Goal: Obtain resource: Obtain resource

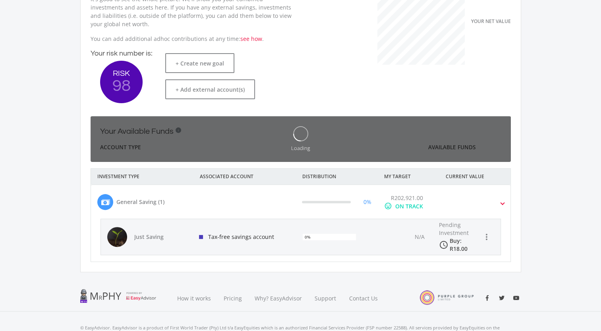
scroll to position [183, 0]
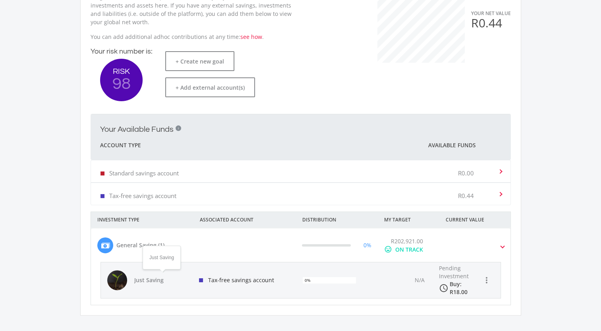
click at [136, 281] on span "Just Saving" at bounding box center [162, 281] width 56 height 8
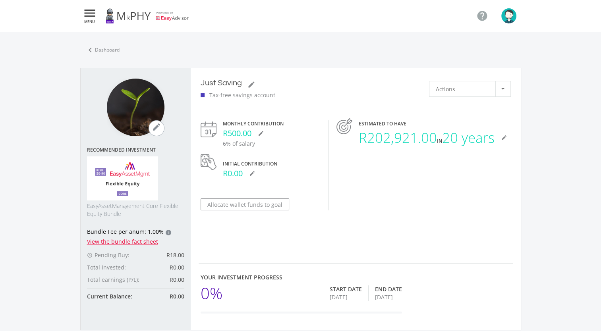
click at [88, 255] on icon "access_time" at bounding box center [90, 256] width 6 height 6
click at [257, 171] on button "mode_edit" at bounding box center [252, 174] width 13 height 12
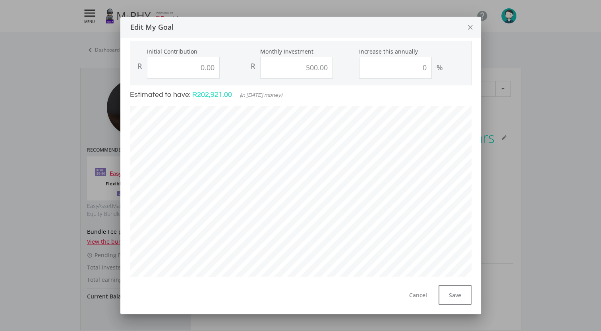
scroll to position [113, 0]
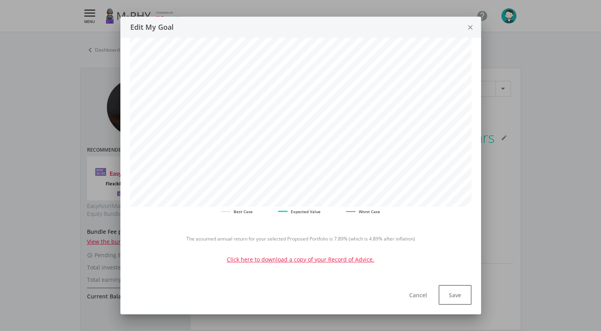
click at [357, 258] on link "Click here to download a copy of your Record of Advice." at bounding box center [300, 260] width 147 height 8
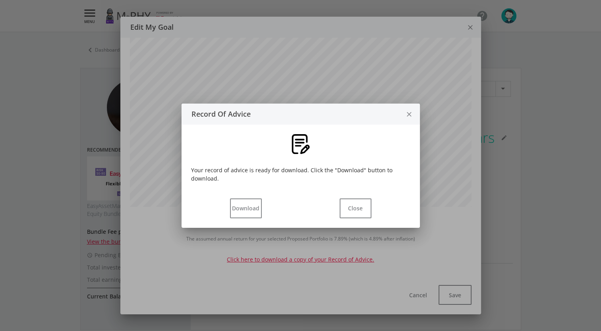
click at [261, 204] on div "Download Close" at bounding box center [300, 209] width 219 height 20
click at [251, 209] on button "Download" at bounding box center [246, 209] width 32 height 20
click at [359, 212] on button "Close" at bounding box center [356, 209] width 32 height 20
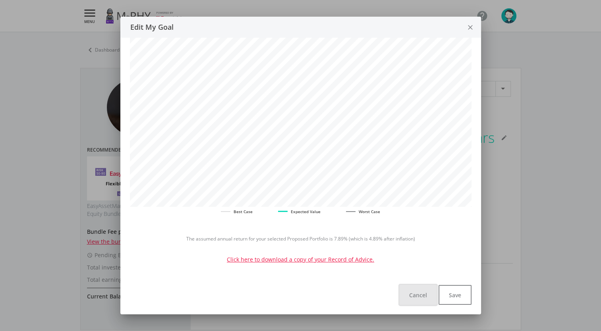
click at [428, 296] on button "Cancel" at bounding box center [418, 295] width 37 height 20
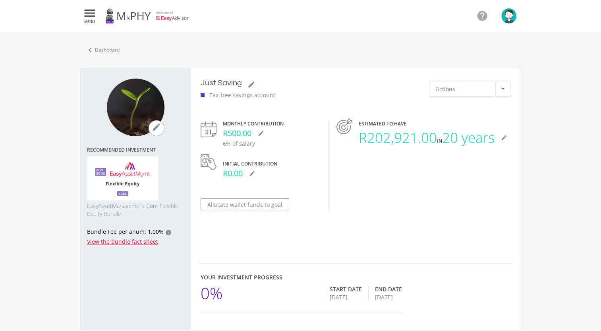
scroll to position [286, 440]
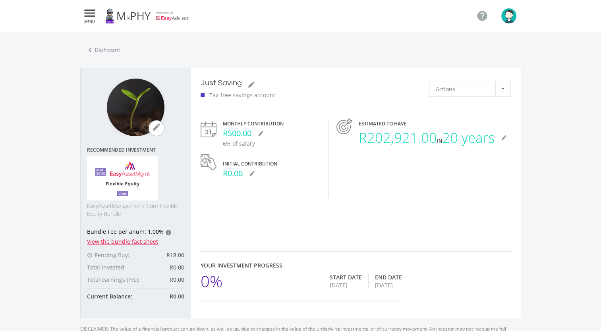
scroll to position [286, 440]
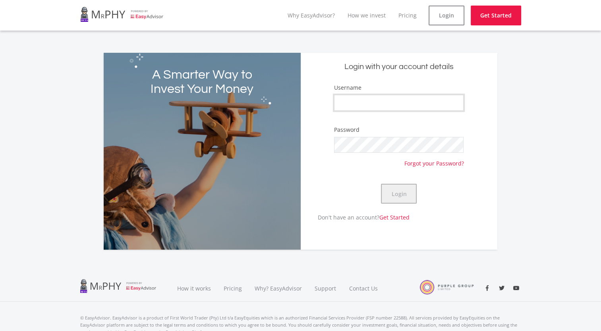
type input "CebisileBosman"
click at [400, 196] on button "Login" at bounding box center [399, 194] width 36 height 20
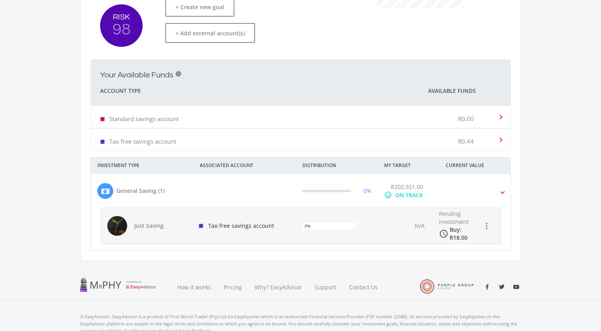
scroll to position [238, 0]
click at [134, 223] on span "Just Saving" at bounding box center [162, 225] width 56 height 8
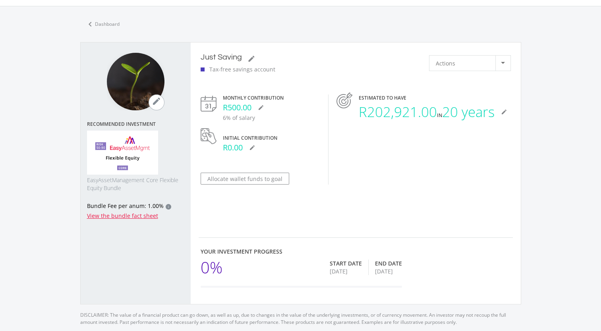
scroll to position [40, 0]
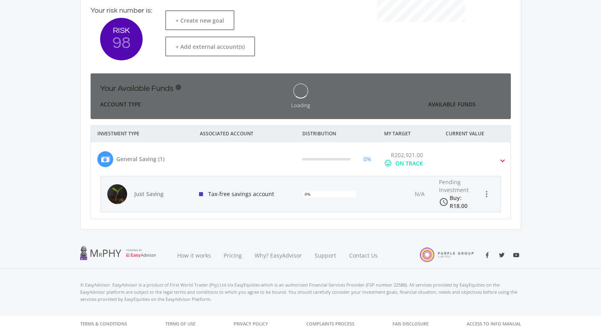
scroll to position [126, 218]
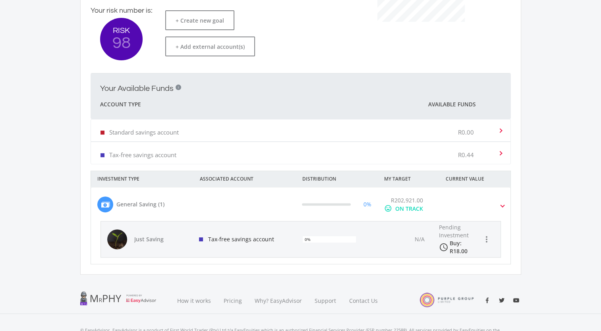
click at [366, 156] on div "Tax-free savings account R0.44" at bounding box center [299, 153] width 397 height 24
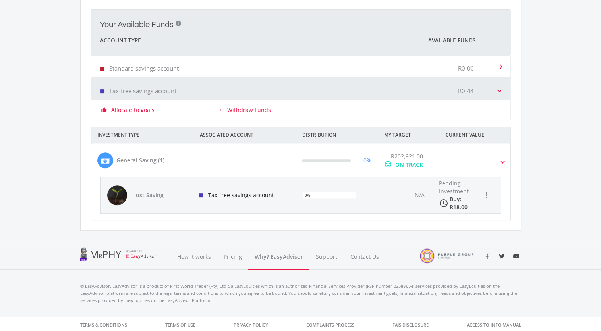
scroll to position [289, 0]
click at [136, 195] on span "Just Saving" at bounding box center [162, 194] width 56 height 8
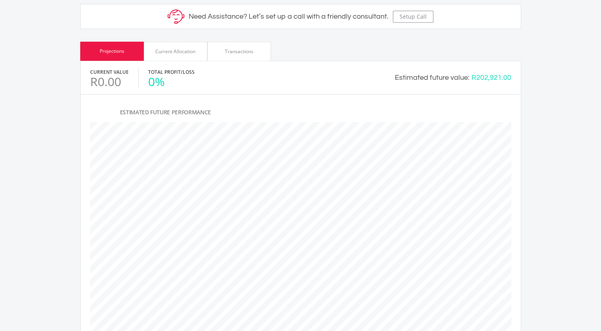
scroll to position [397, 0]
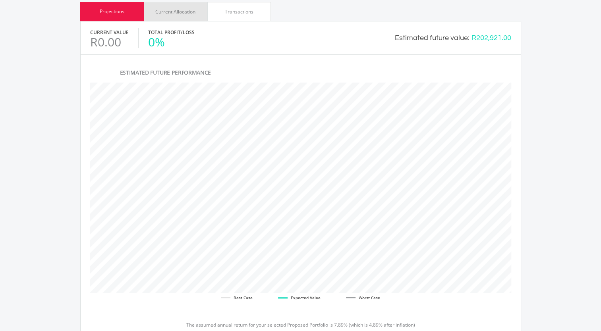
click at [190, 17] on div "Current Allocation" at bounding box center [176, 11] width 64 height 19
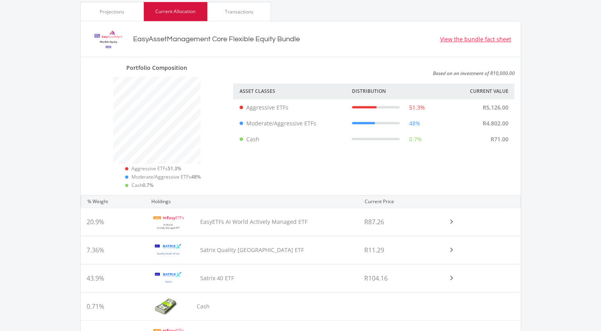
scroll to position [125, 147]
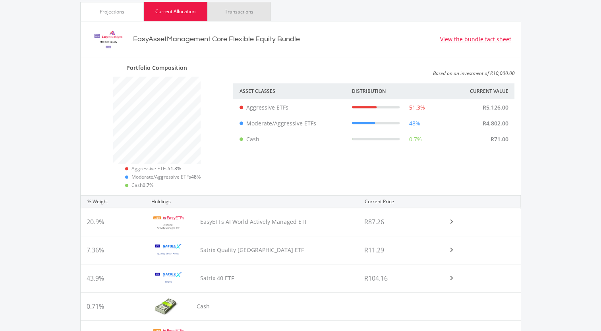
click at [242, 12] on div "Transactions" at bounding box center [239, 11] width 29 height 7
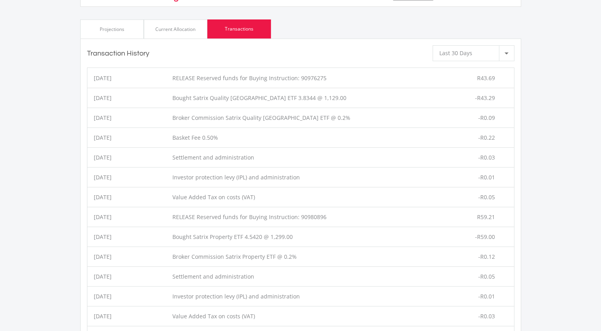
scroll to position [358, 0]
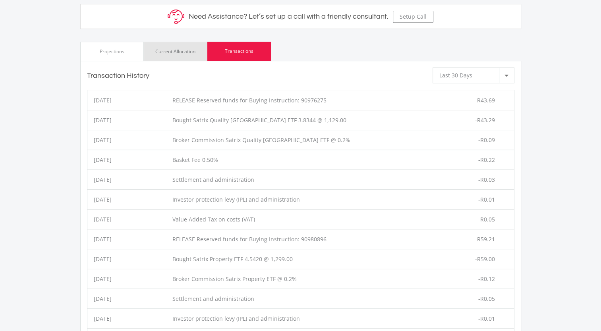
click at [188, 52] on div "Current Allocation" at bounding box center [175, 51] width 40 height 7
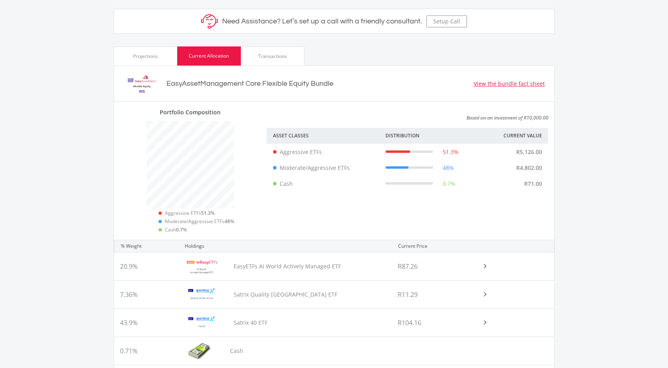
scroll to position [397, 0]
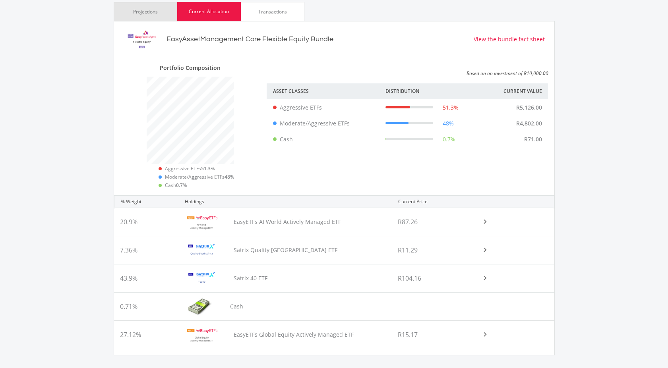
click at [133, 9] on div "Projections" at bounding box center [145, 11] width 25 height 7
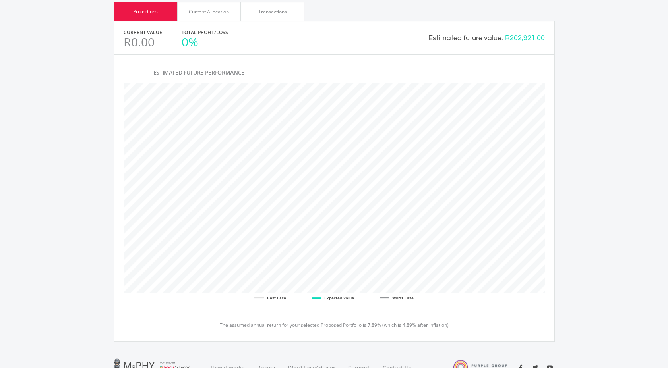
scroll to position [393, 0]
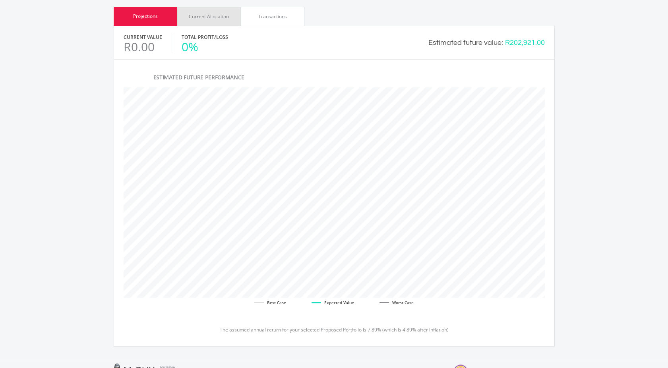
click at [204, 10] on div "Current Allocation" at bounding box center [209, 16] width 64 height 19
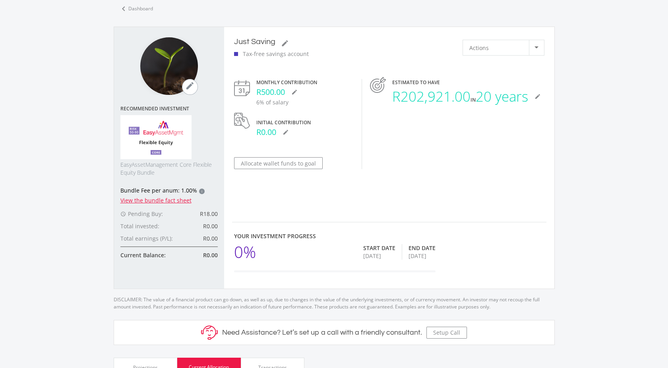
scroll to position [39, 0]
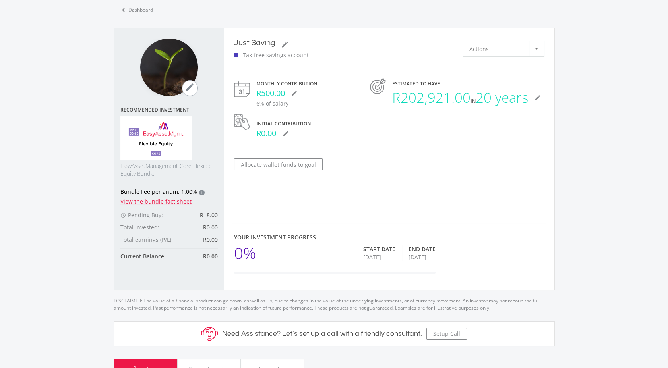
scroll to position [35, 0]
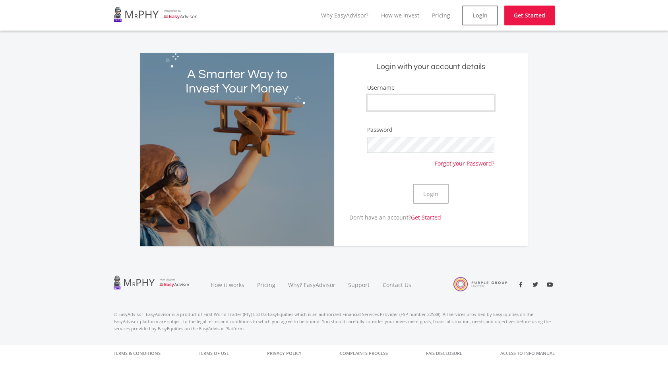
type input "CebisileBosman"
drag, startPoint x: 0, startPoint y: 0, endPoint x: 439, endPoint y: 199, distance: 482.2
click at [439, 199] on button "Login" at bounding box center [431, 194] width 36 height 20
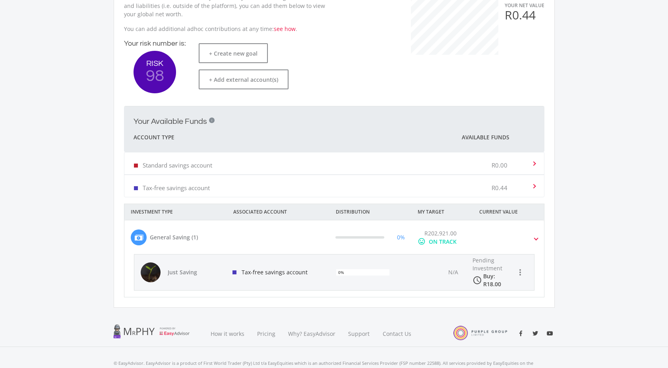
scroll to position [233, 0]
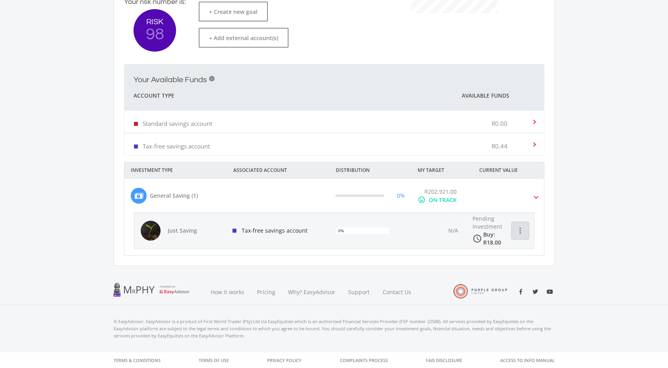
click at [519, 230] on icon "more_vert" at bounding box center [520, 231] width 10 height 10
click at [530, 290] on button "Download Mandate" at bounding box center [554, 288] width 85 height 19
click at [518, 231] on icon "more_vert" at bounding box center [520, 231] width 10 height 10
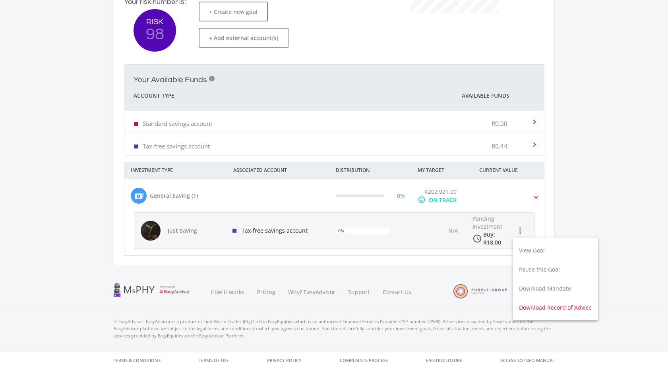
click at [567, 307] on button "Download Record of Advice" at bounding box center [554, 307] width 85 height 19
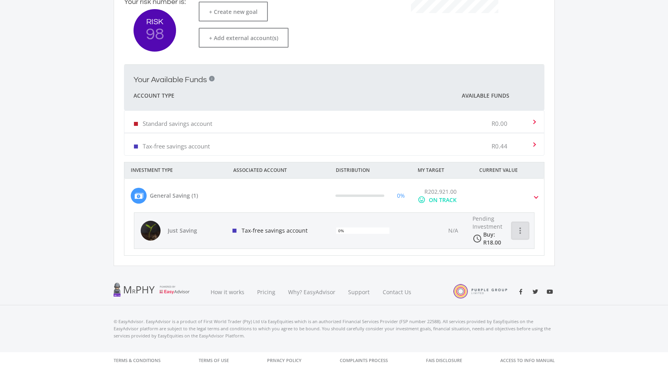
click at [518, 227] on icon "more_vert" at bounding box center [520, 231] width 10 height 10
click at [550, 249] on button "View Goal" at bounding box center [554, 250] width 85 height 19
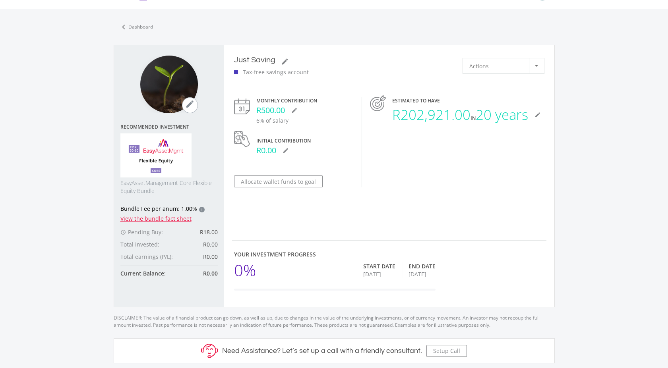
scroll to position [44, 0]
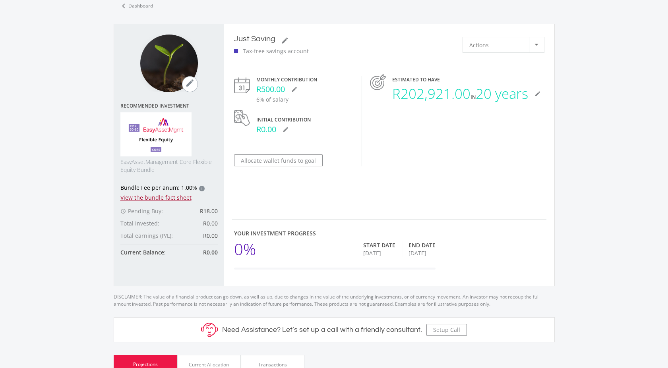
click at [150, 196] on link "View the bundle fact sheet" at bounding box center [155, 198] width 71 height 8
click at [172, 200] on link "View the bundle fact sheet" at bounding box center [155, 198] width 71 height 8
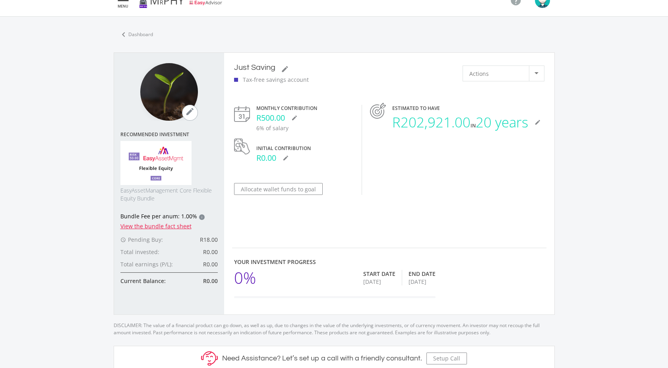
scroll to position [0, 0]
